Goal: Communication & Community: Answer question/provide support

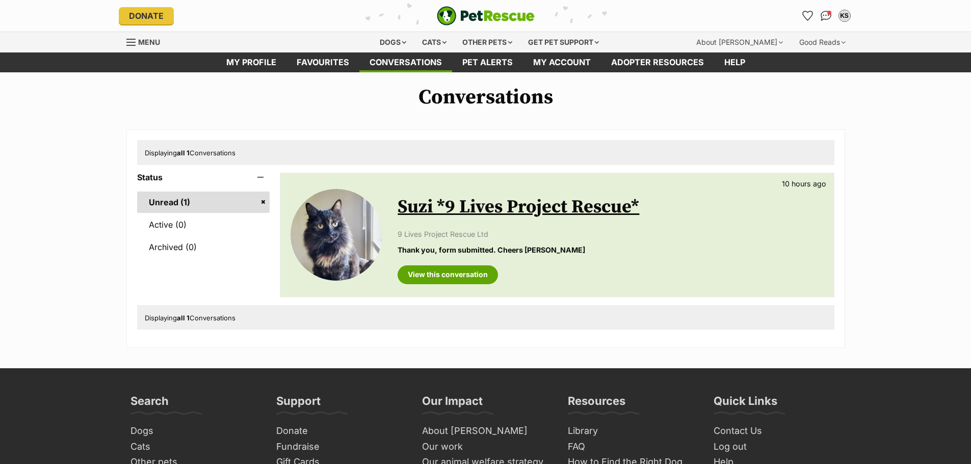
click at [175, 204] on link "Unread (1)" at bounding box center [203, 202] width 133 height 21
click at [465, 276] on link "View this conversation" at bounding box center [448, 275] width 100 height 18
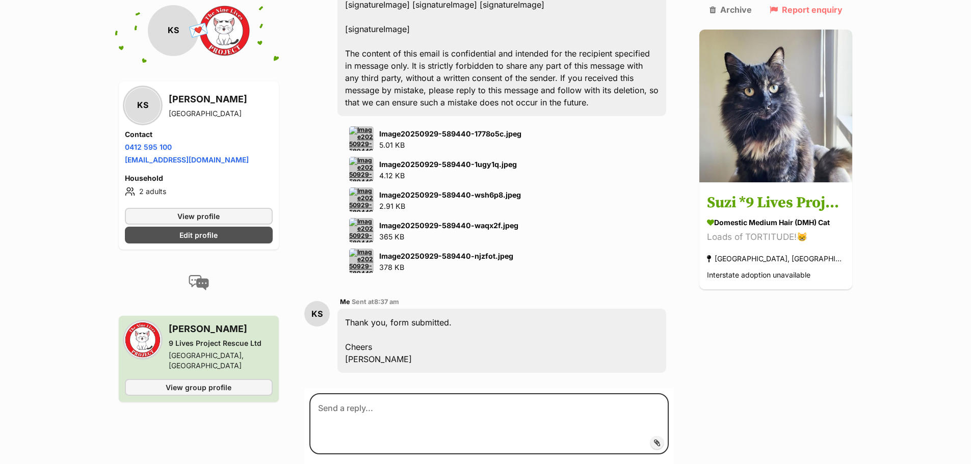
scroll to position [1631, 0]
